Goal: Information Seeking & Learning: Understand process/instructions

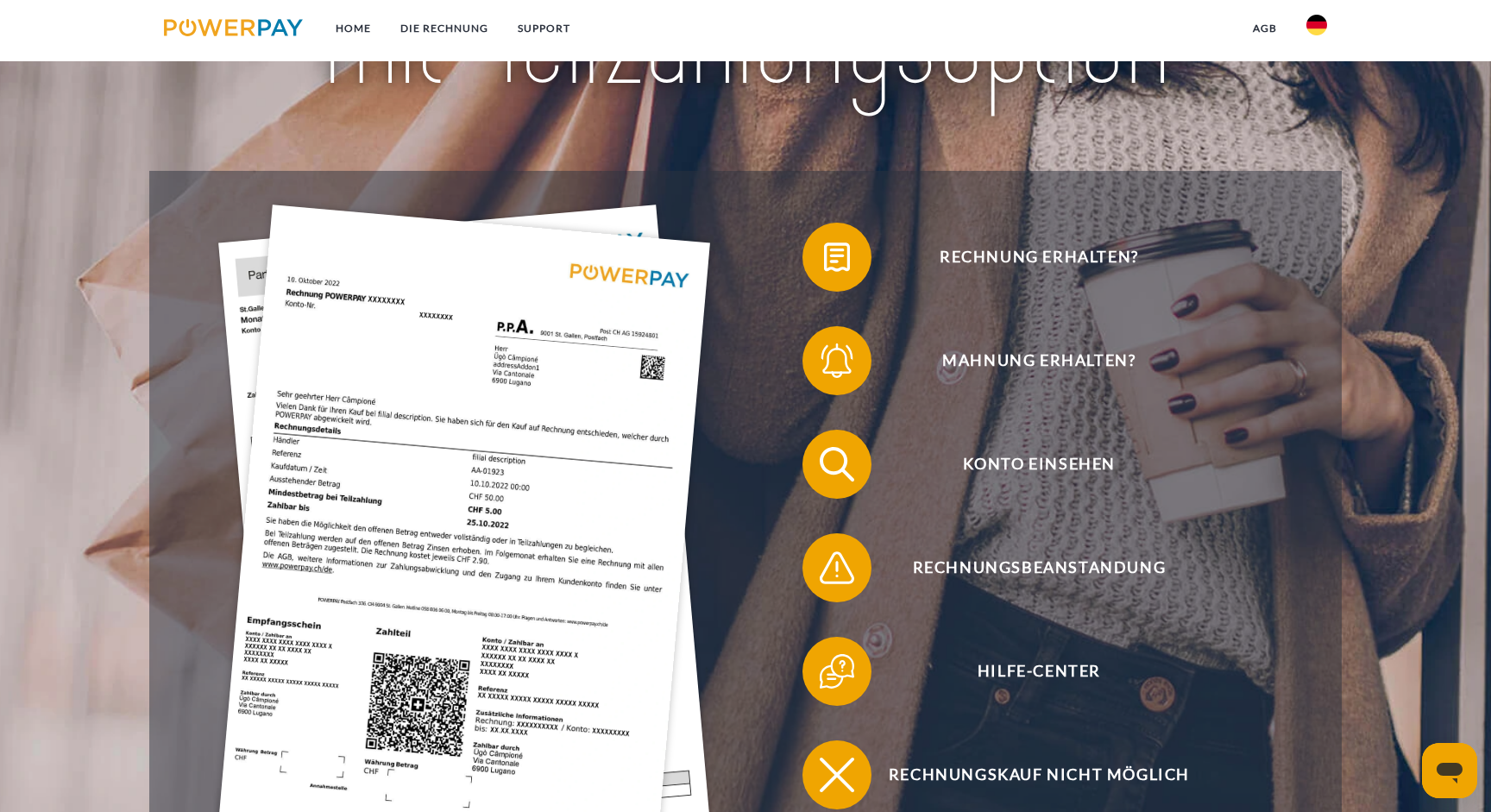
scroll to position [296, 0]
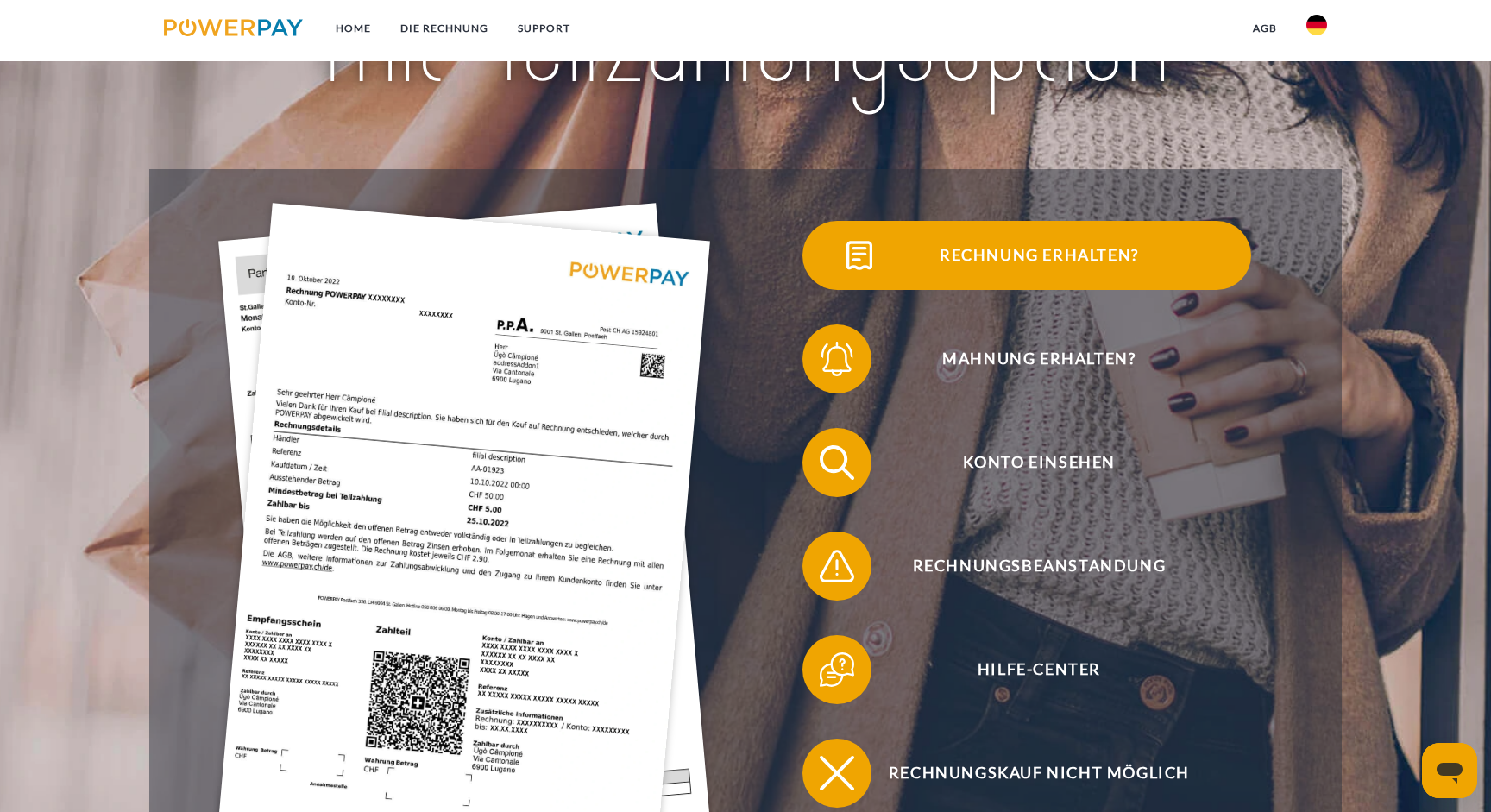
click at [1022, 250] on span "Rechnung erhalten?" at bounding box center [1039, 255] width 423 height 69
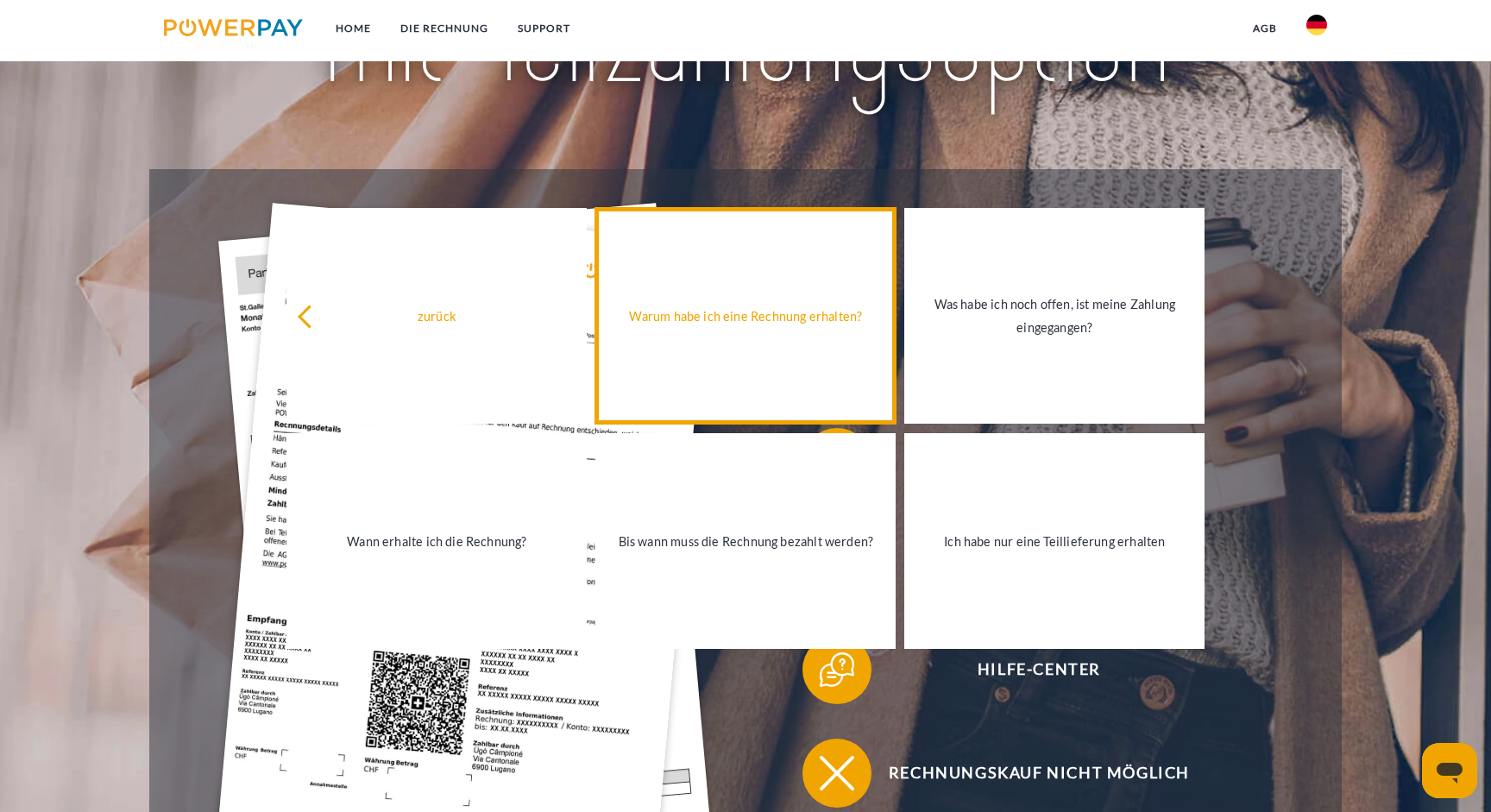
click at [743, 305] on div "Warum habe ich eine Rechnung erhalten?" at bounding box center [745, 316] width 280 height 23
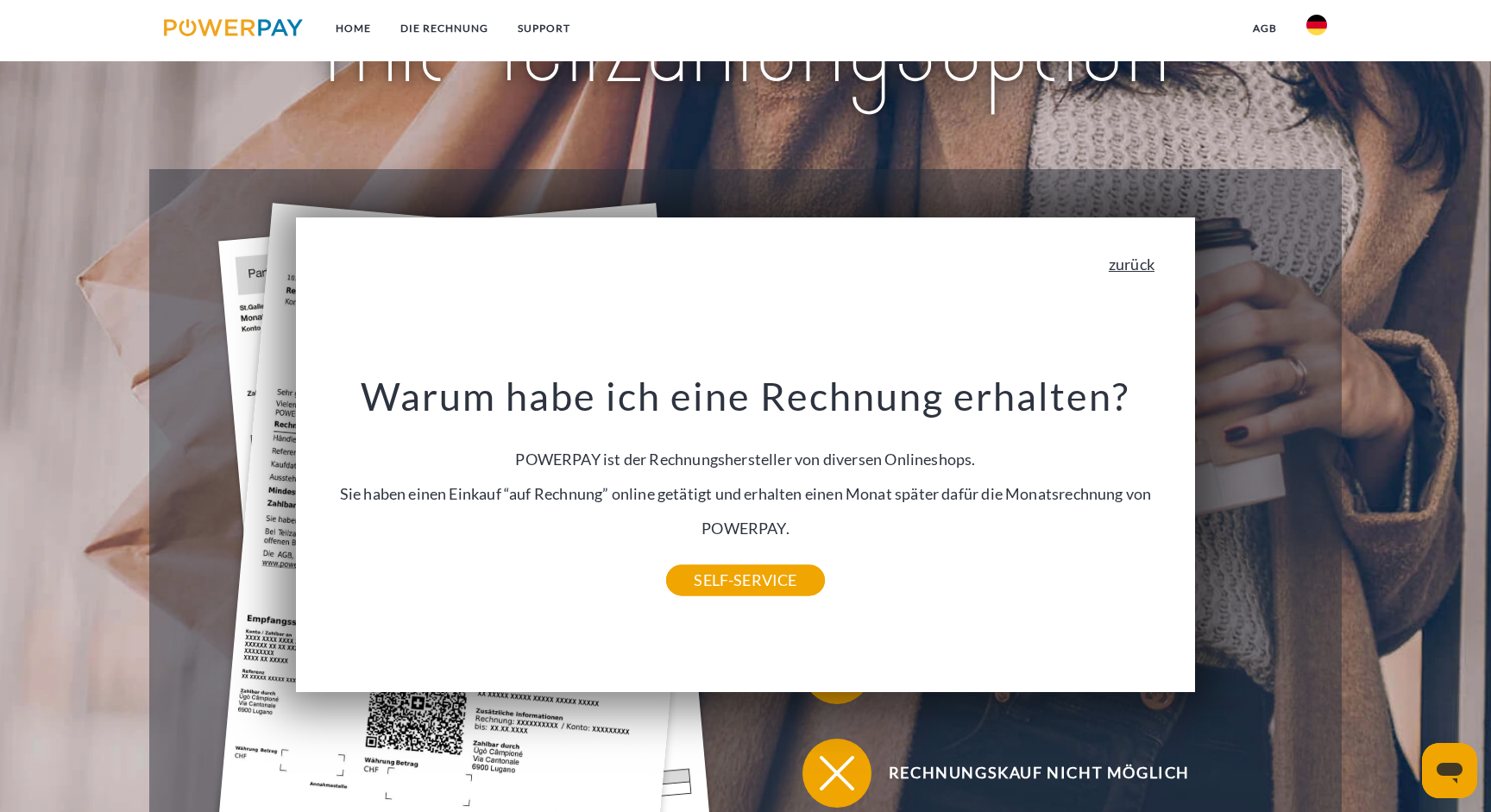
click at [1128, 261] on link "zurück" at bounding box center [1132, 263] width 46 height 16
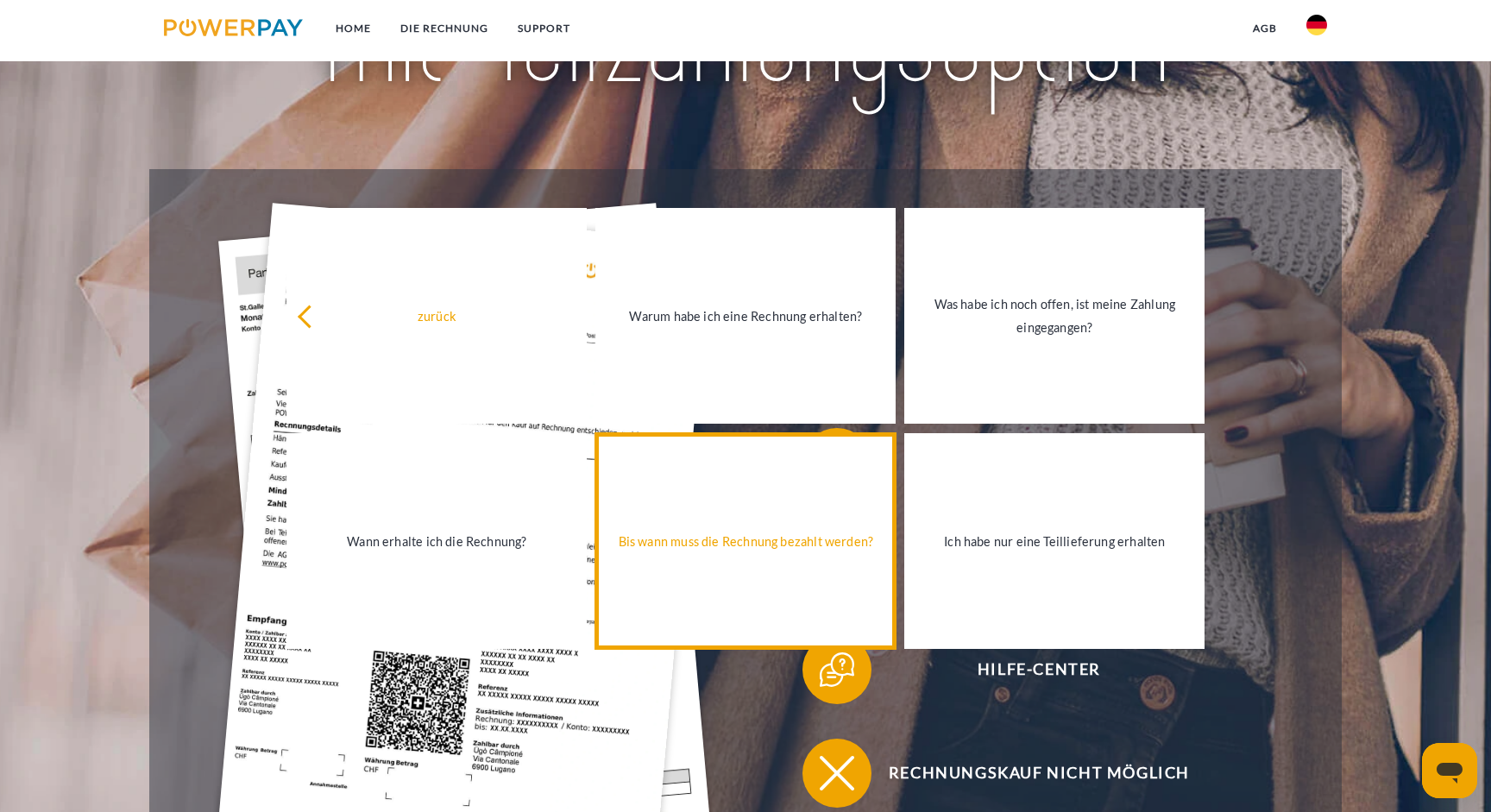
click at [790, 547] on div "Bis wann muss die Rechnung bezahlt werden?" at bounding box center [745, 540] width 280 height 23
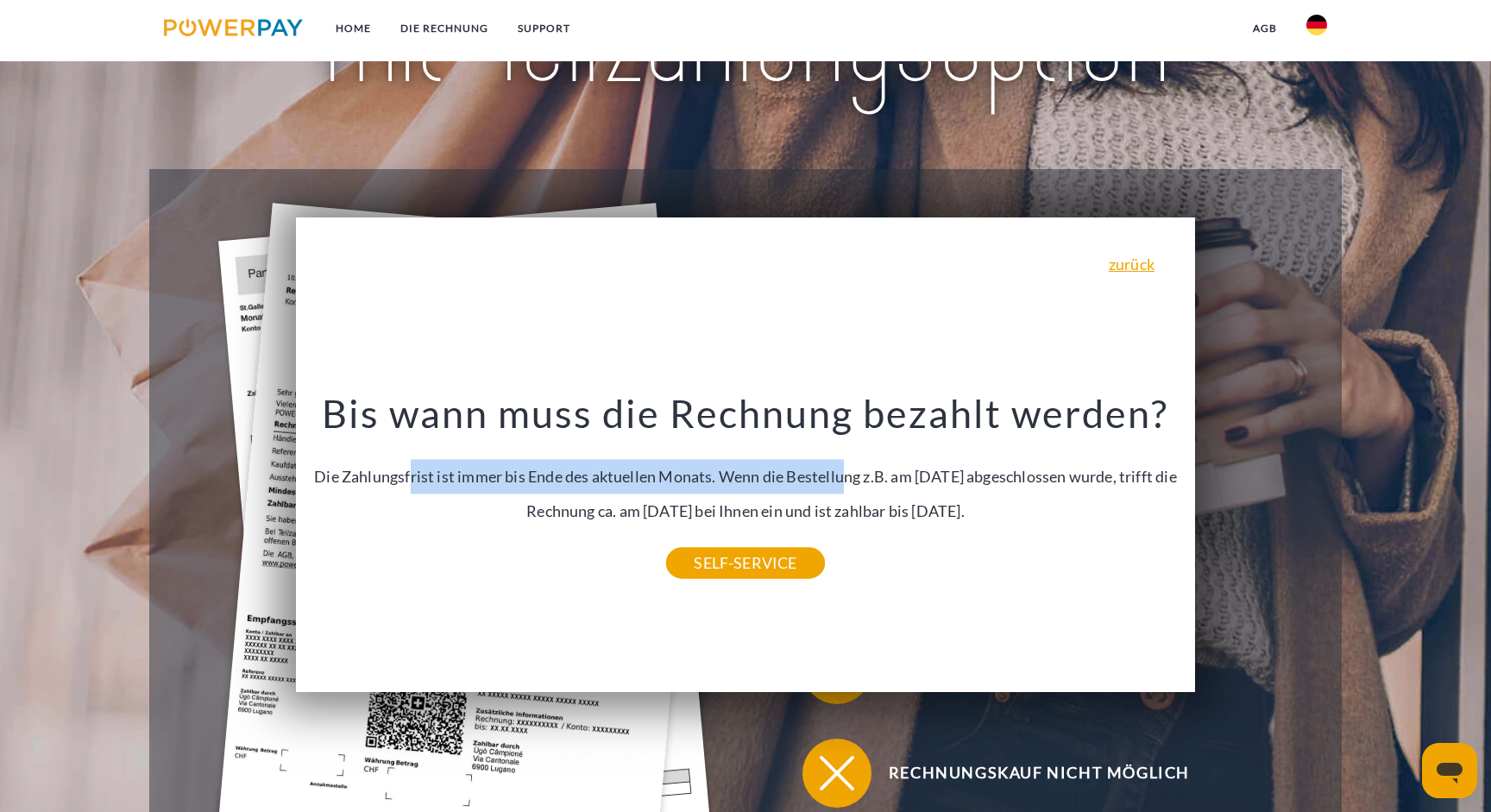
drag, startPoint x: 426, startPoint y: 479, endPoint x: 861, endPoint y: 480, distance: 435.0
click at [861, 480] on div "Bis wann muss die Rechnung bezahlt werden? Die Zahlungsfrist ist immer bis Ende…" at bounding box center [746, 476] width 872 height 173
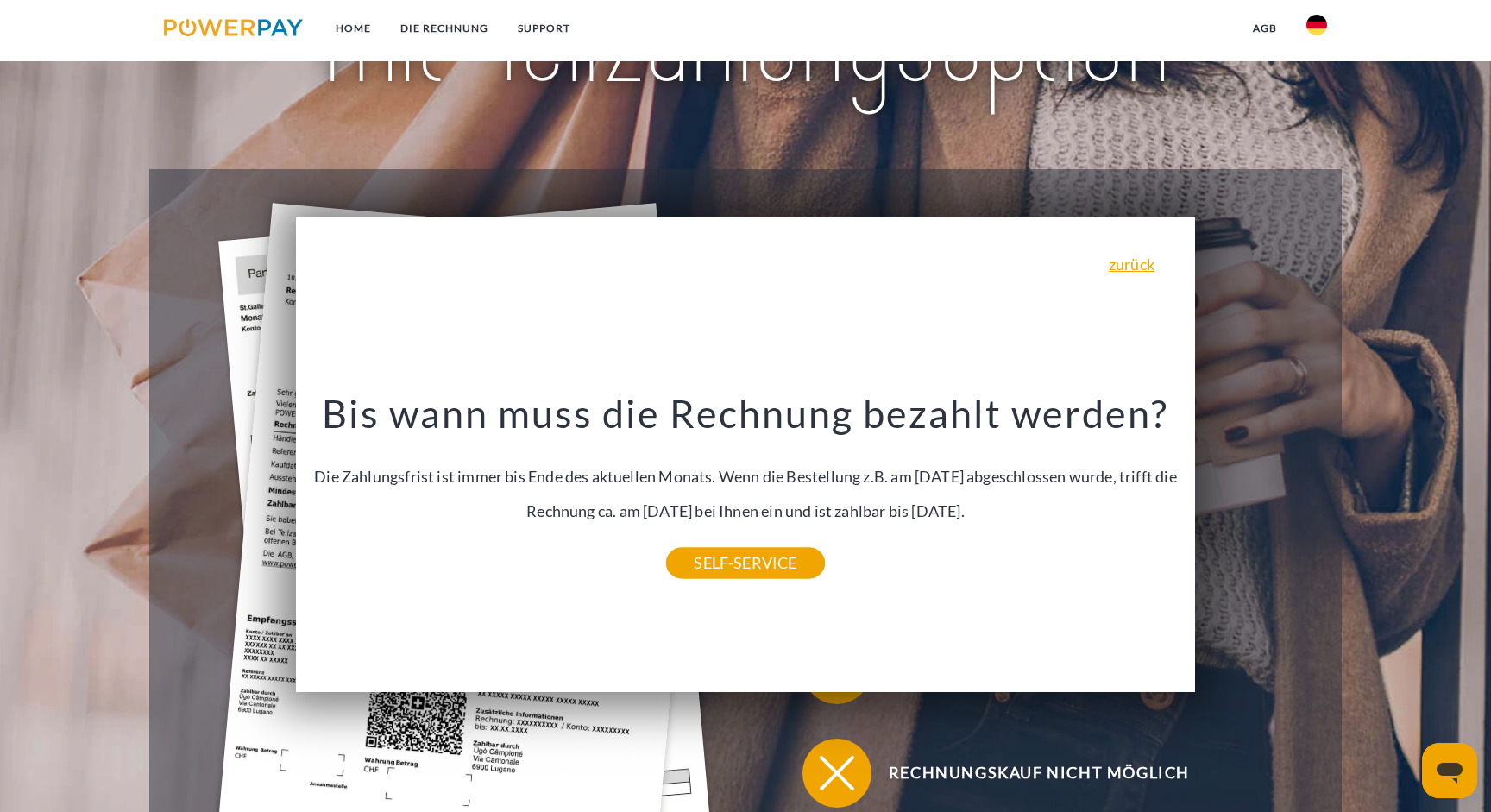
click at [855, 480] on div "Bis wann muss die Rechnung bezahlt werden? Die Zahlungsfrist ist immer bis Ende…" at bounding box center [746, 476] width 872 height 173
drag, startPoint x: 1059, startPoint y: 499, endPoint x: 1214, endPoint y: 384, distance: 193.0
click at [1218, 384] on div "zurück Warum habe ich eine Rechnung erhalten? POWERPAY ist der Rechnungsherstel…" at bounding box center [746, 454] width 954 height 502
click at [1269, 386] on div "Mahnung erhalten?" at bounding box center [1027, 359] width 562 height 104
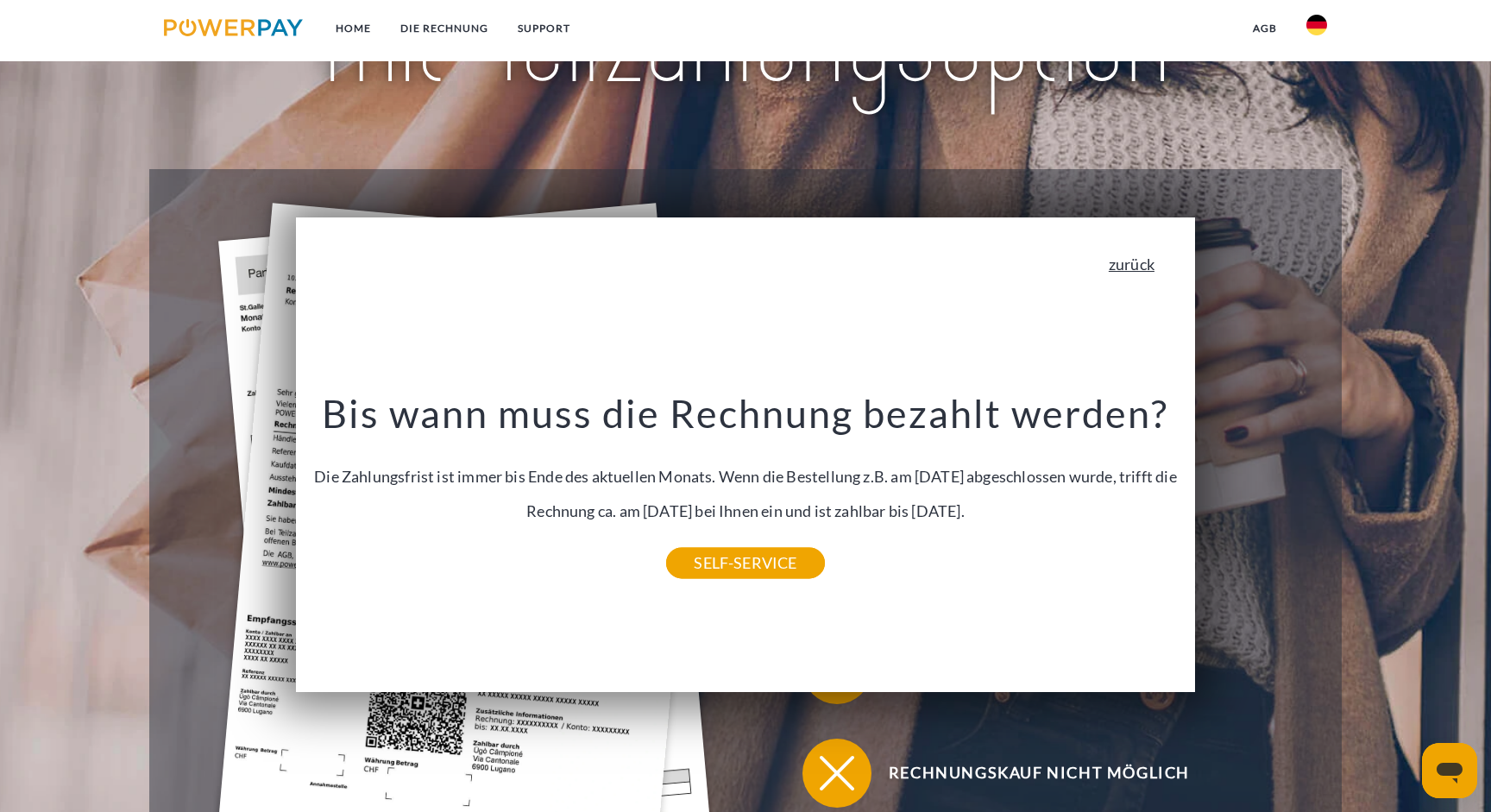
click at [1141, 262] on link "zurück" at bounding box center [1132, 263] width 46 height 16
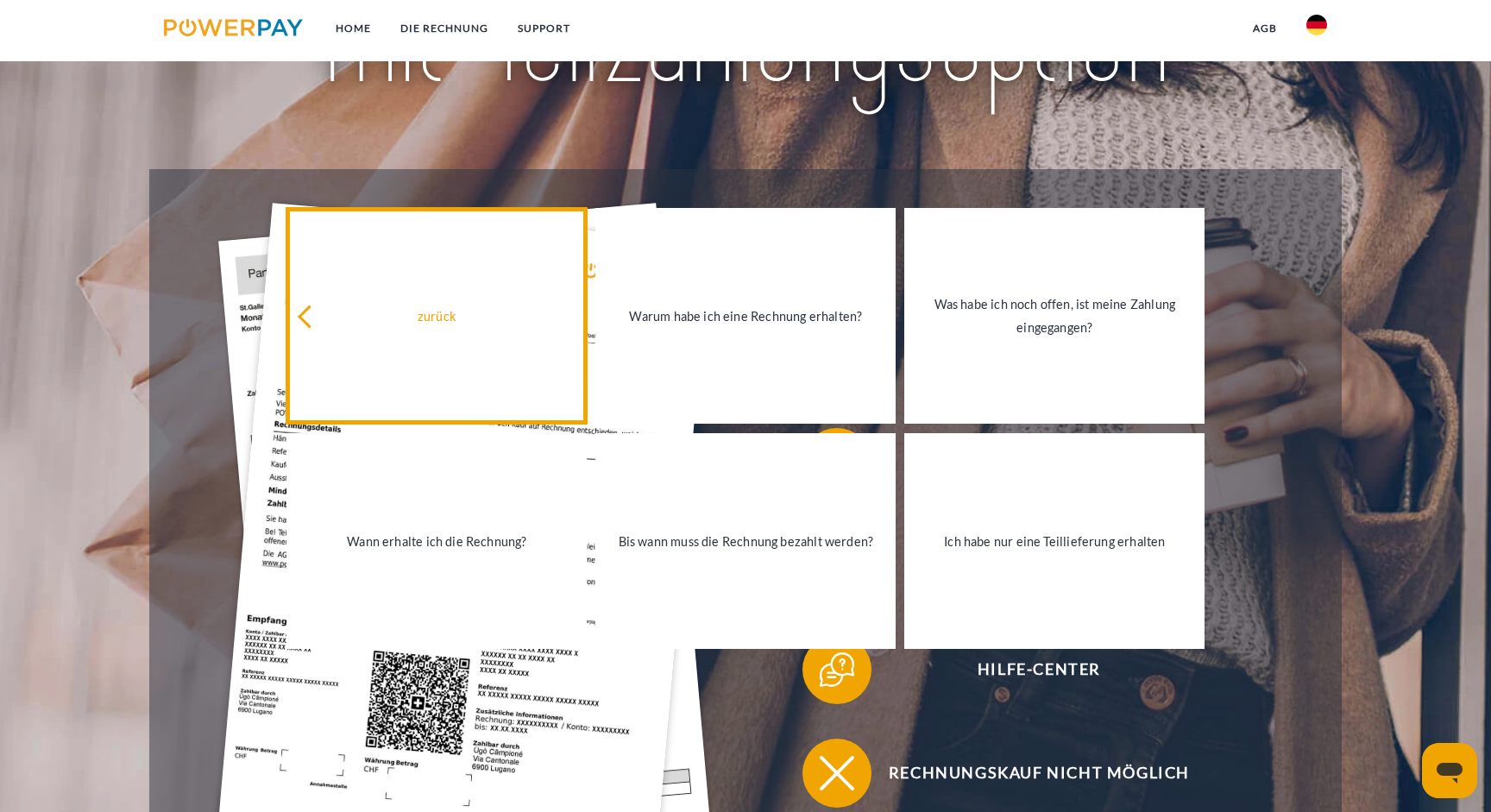
click at [482, 282] on link "zurück" at bounding box center [436, 316] width 300 height 216
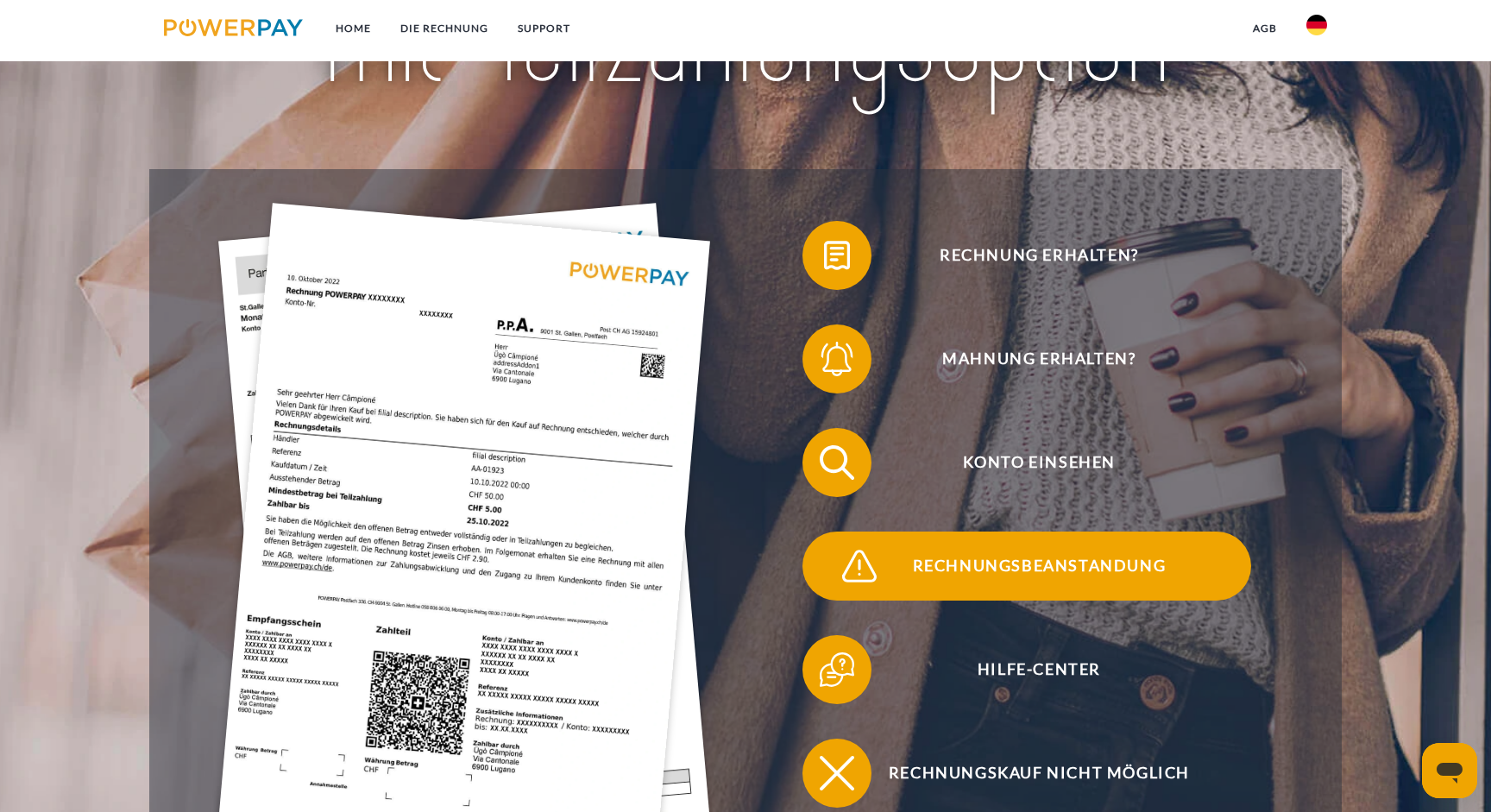
click at [1034, 564] on span "Rechnungsbeanstandung" at bounding box center [1039, 565] width 423 height 69
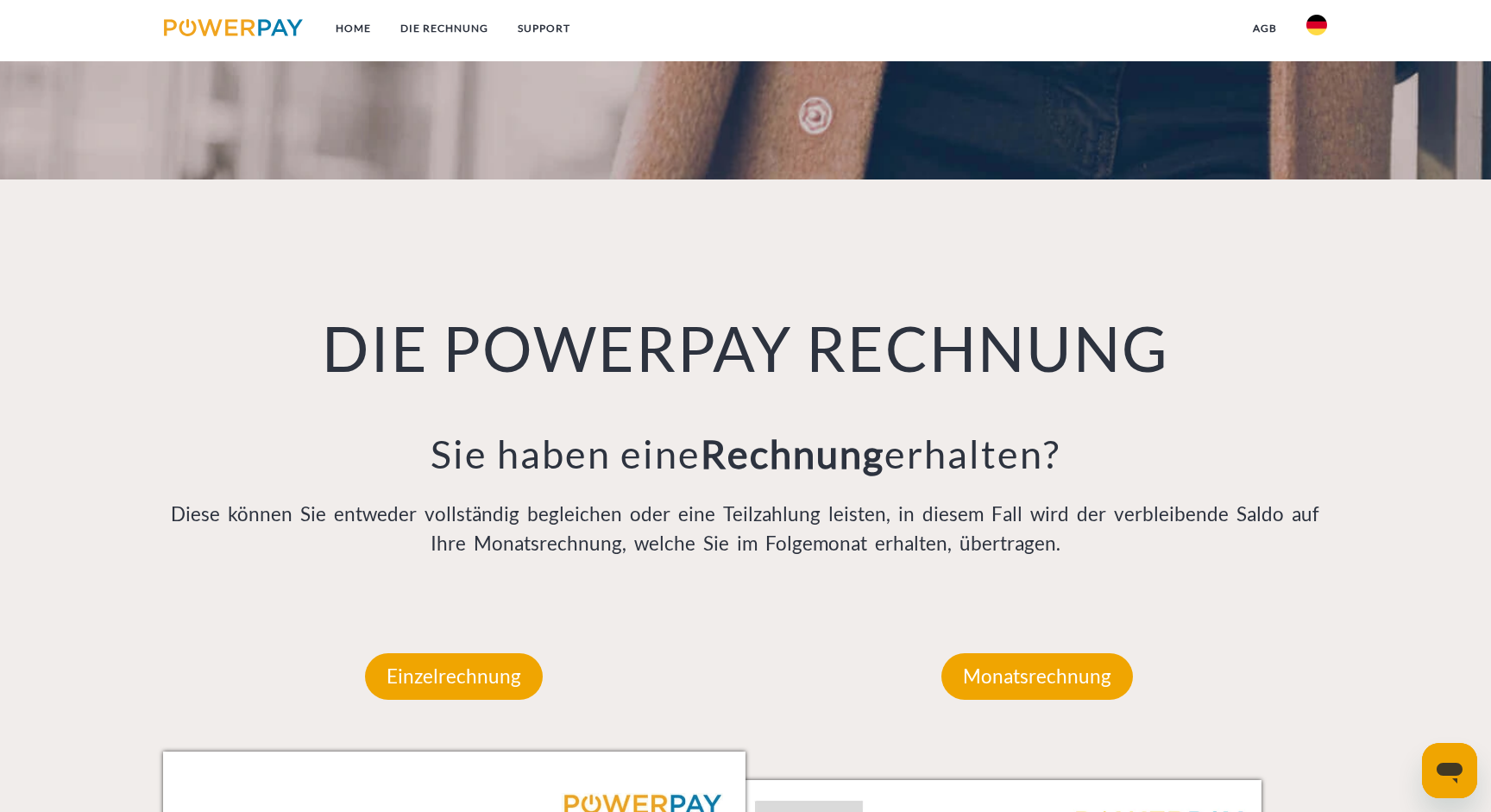
scroll to position [1136, 0]
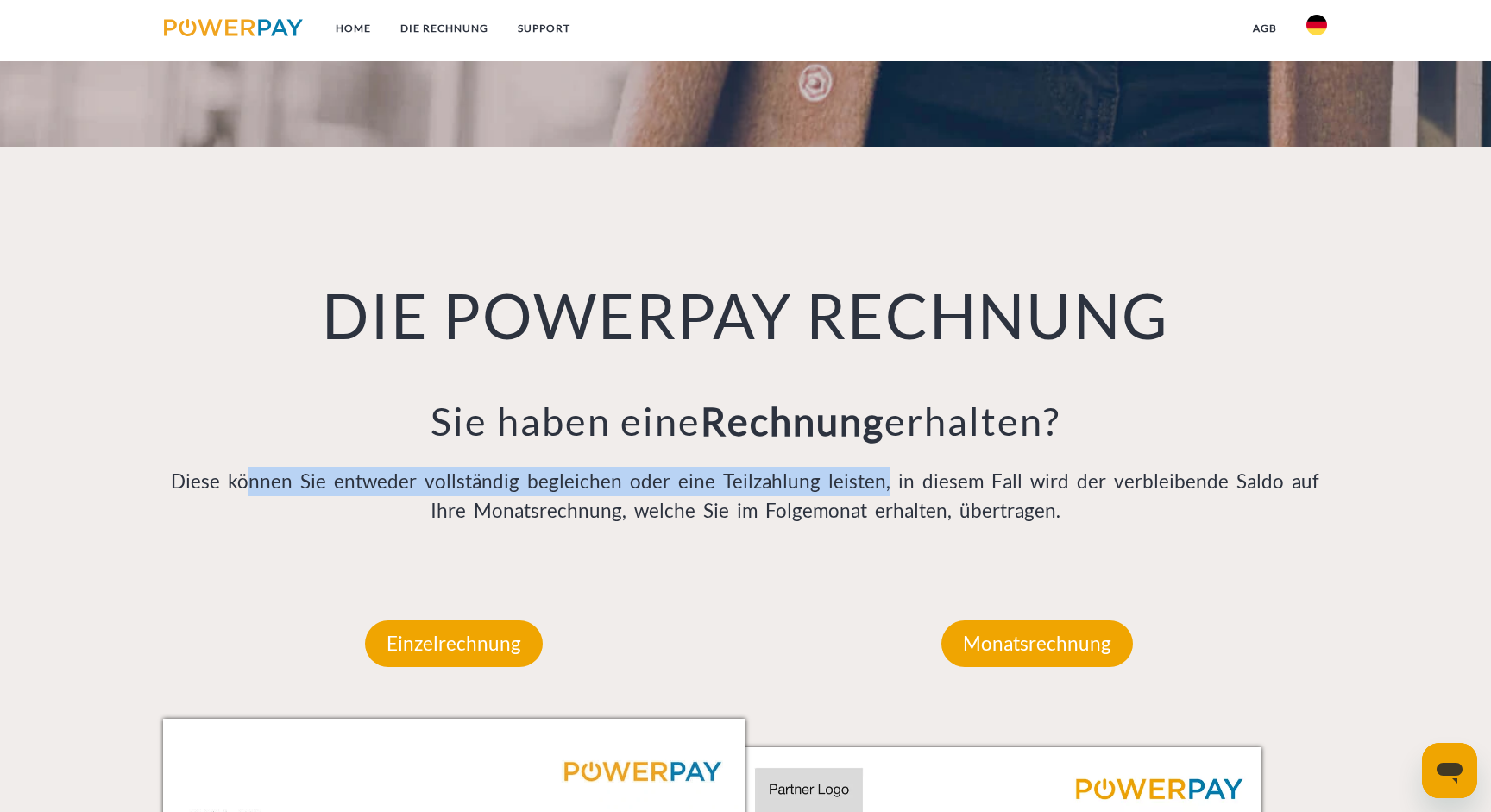
drag, startPoint x: 261, startPoint y: 484, endPoint x: 886, endPoint y: 493, distance: 625.1
click at [886, 493] on p "Diese können Sie entweder vollständig begleichen oder eine Teilzahlung leisten,…" at bounding box center [746, 496] width 1165 height 59
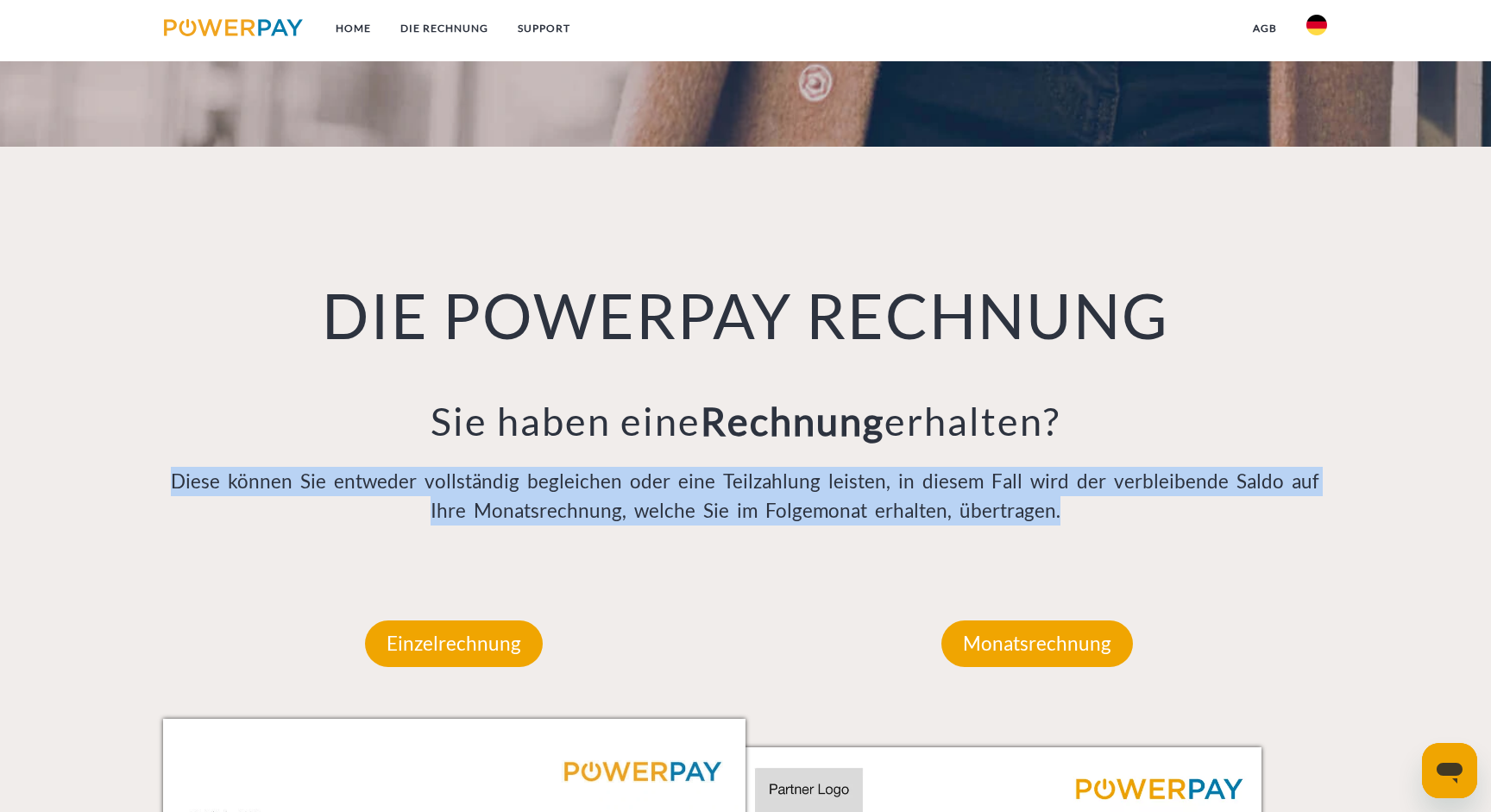
drag, startPoint x: 1101, startPoint y: 517, endPoint x: 842, endPoint y: 467, distance: 263.8
click at [842, 467] on p "Diese können Sie entweder vollständig begleichen oder eine Teilzahlung leisten,…" at bounding box center [746, 496] width 1165 height 59
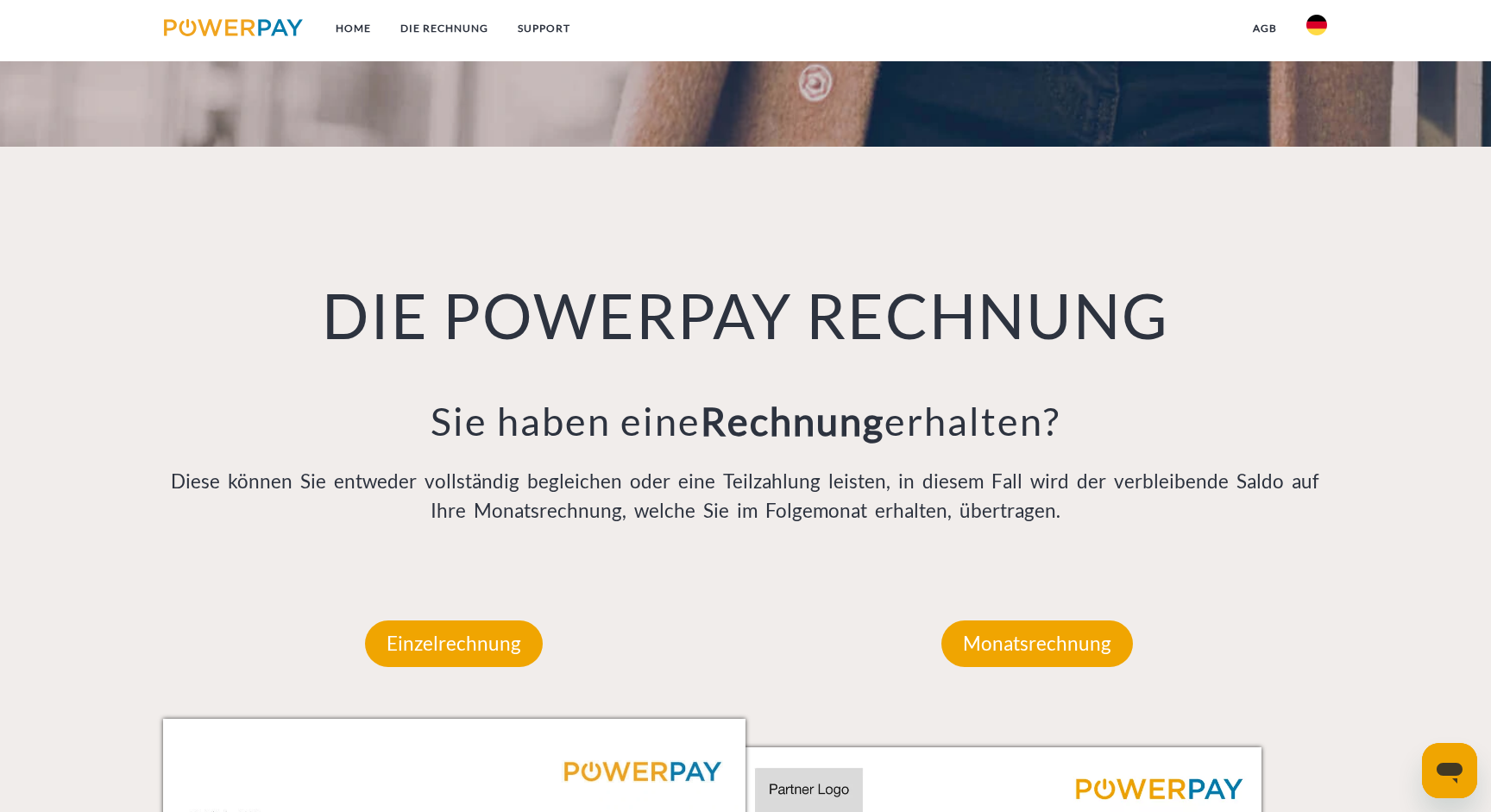
click at [883, 506] on p "Diese können Sie entweder vollständig begleichen oder eine Teilzahlung leisten,…" at bounding box center [746, 496] width 1165 height 59
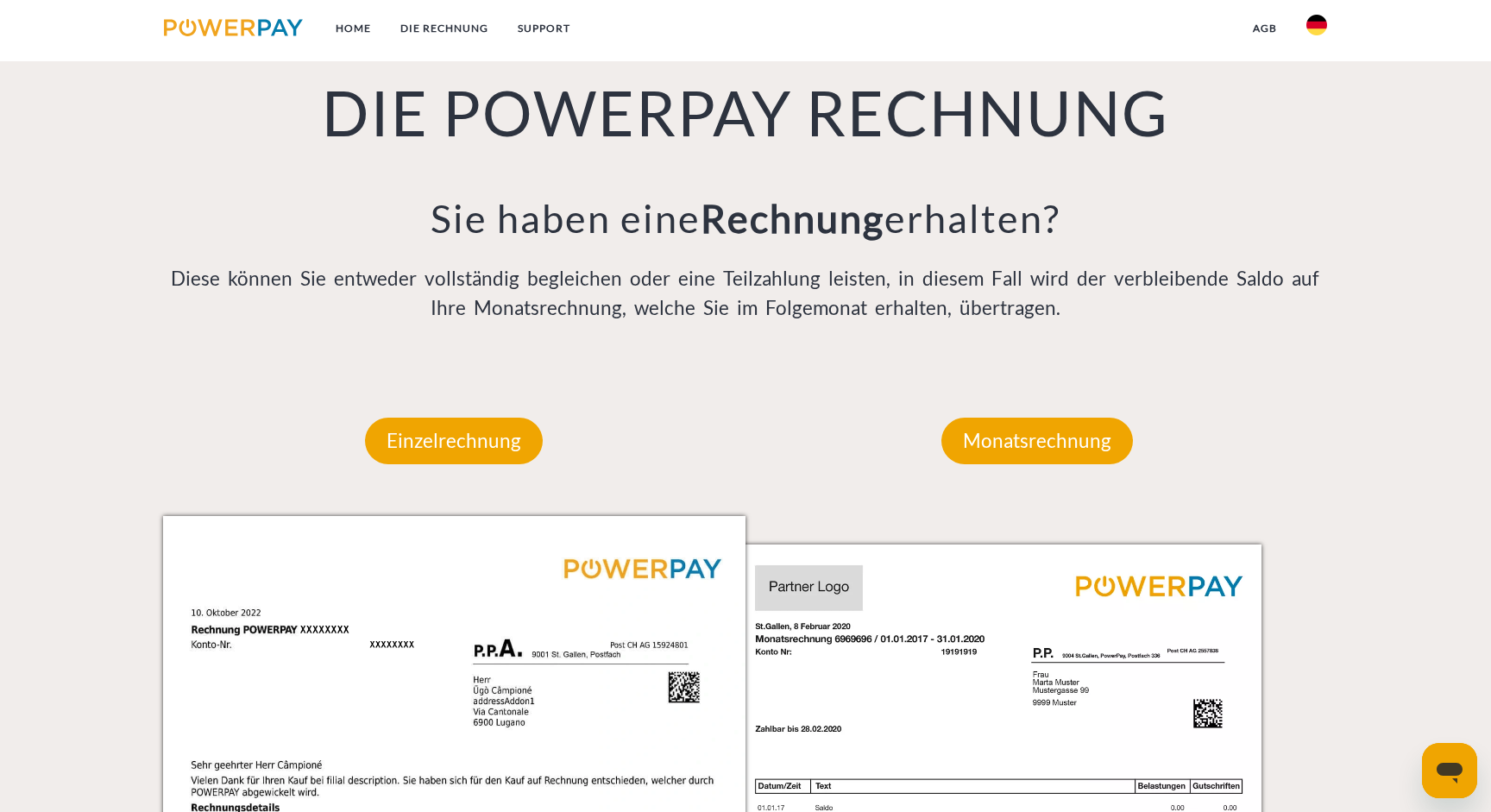
scroll to position [1340, 0]
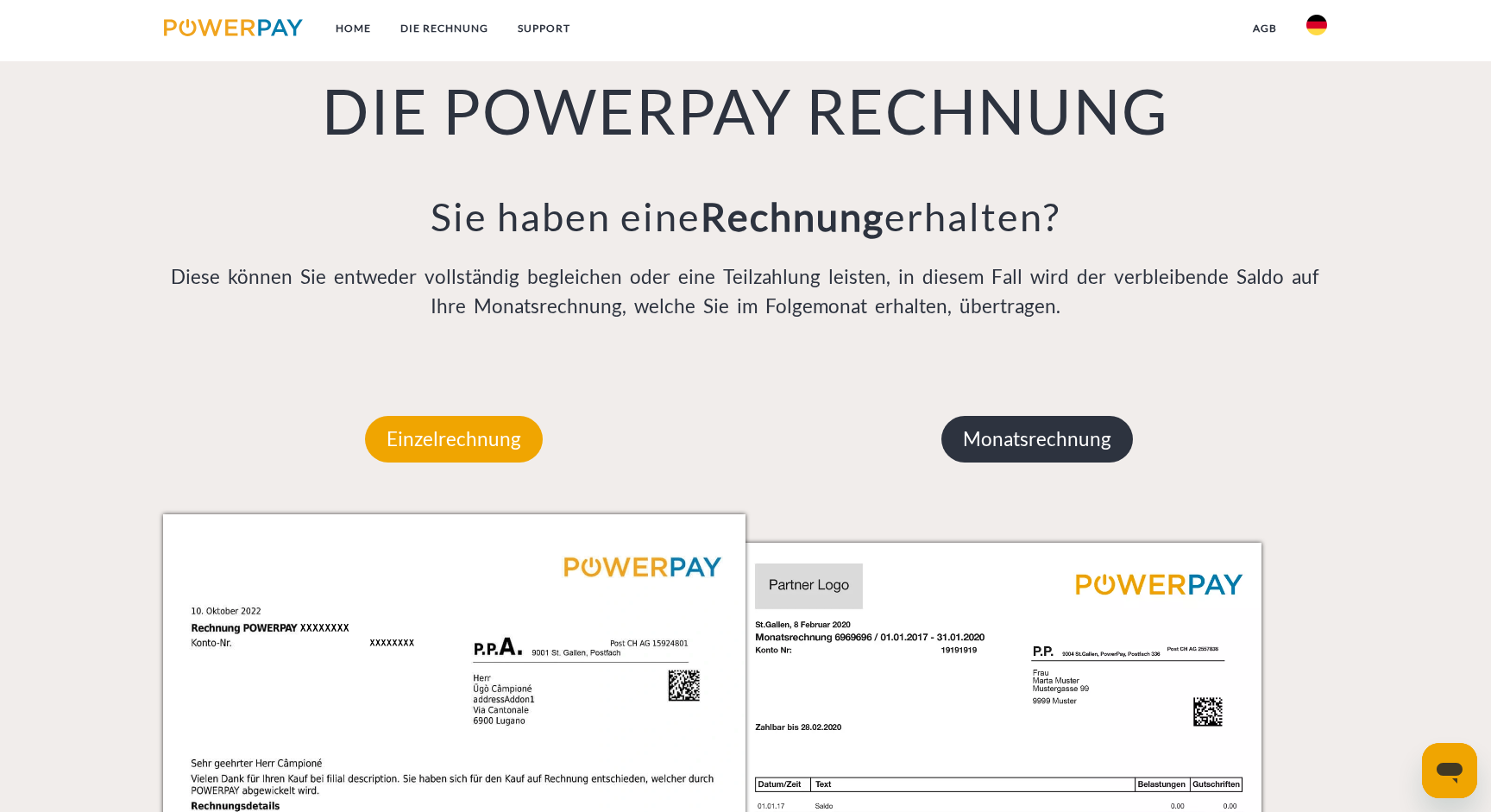
click at [1062, 418] on p "Monatsrechnung" at bounding box center [1037, 439] width 192 height 47
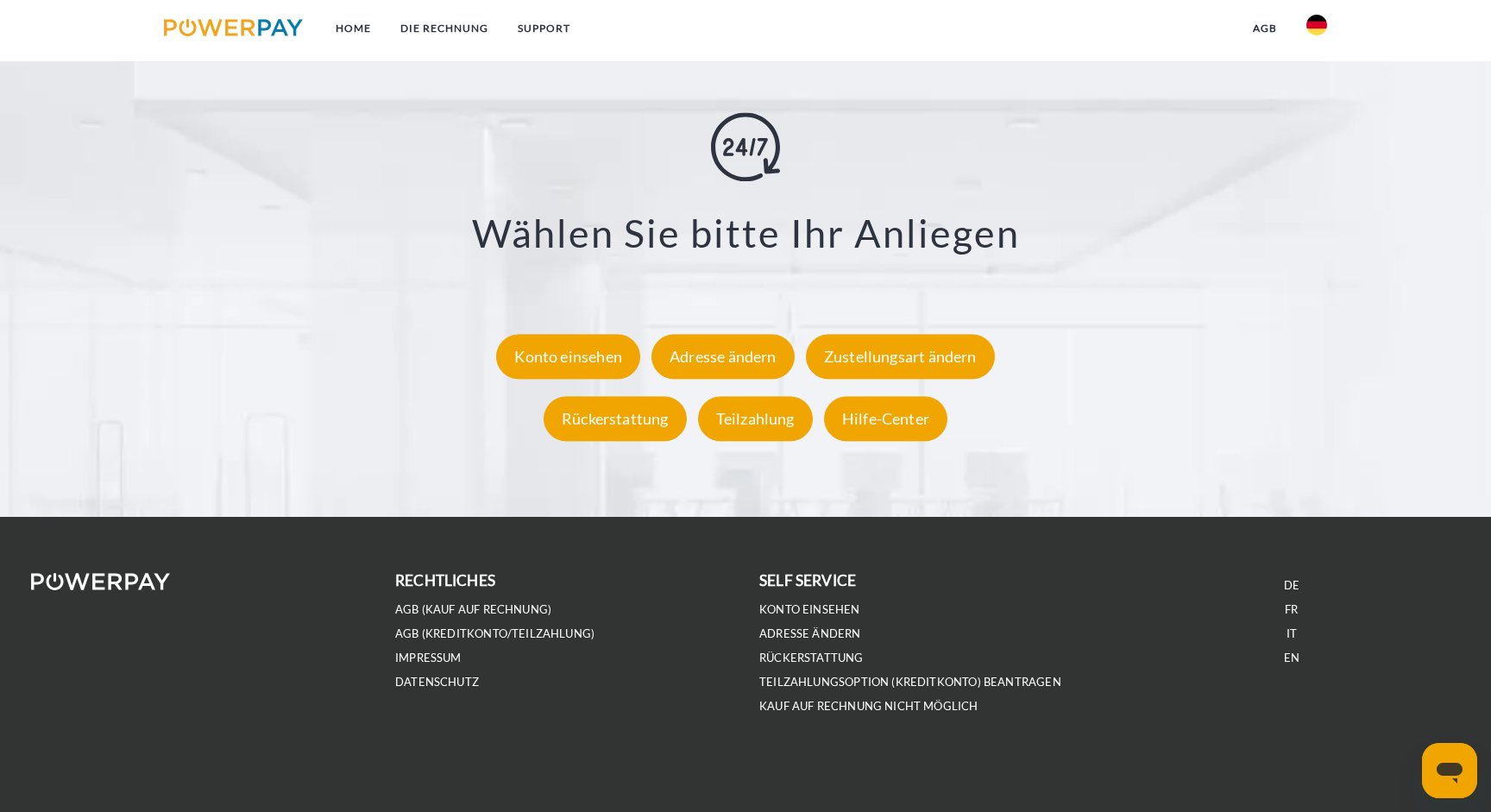
scroll to position [3298, 0]
